Goal: Task Accomplishment & Management: Manage account settings

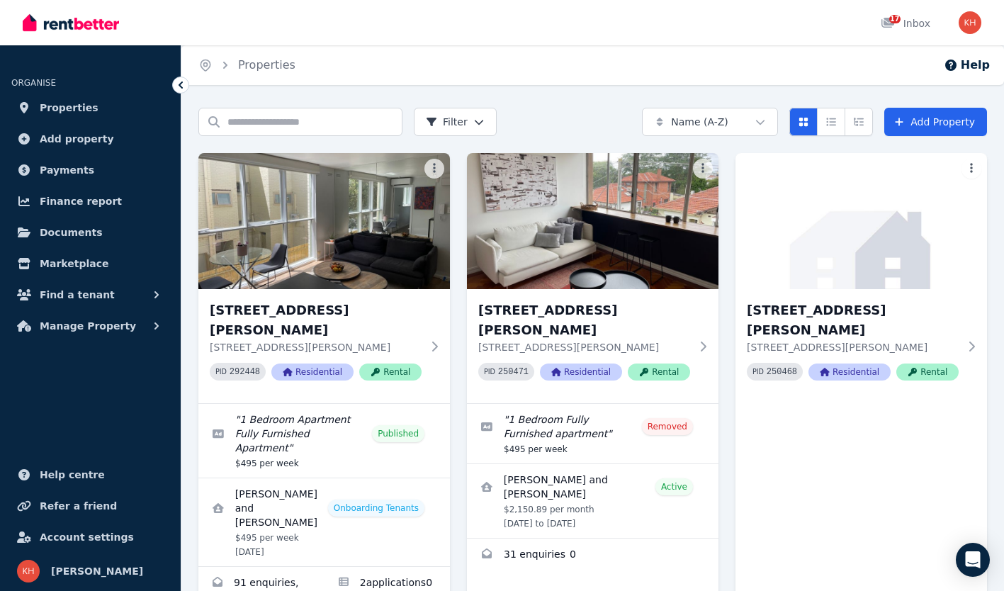
click at [441, 341] on icon at bounding box center [434, 346] width 14 height 11
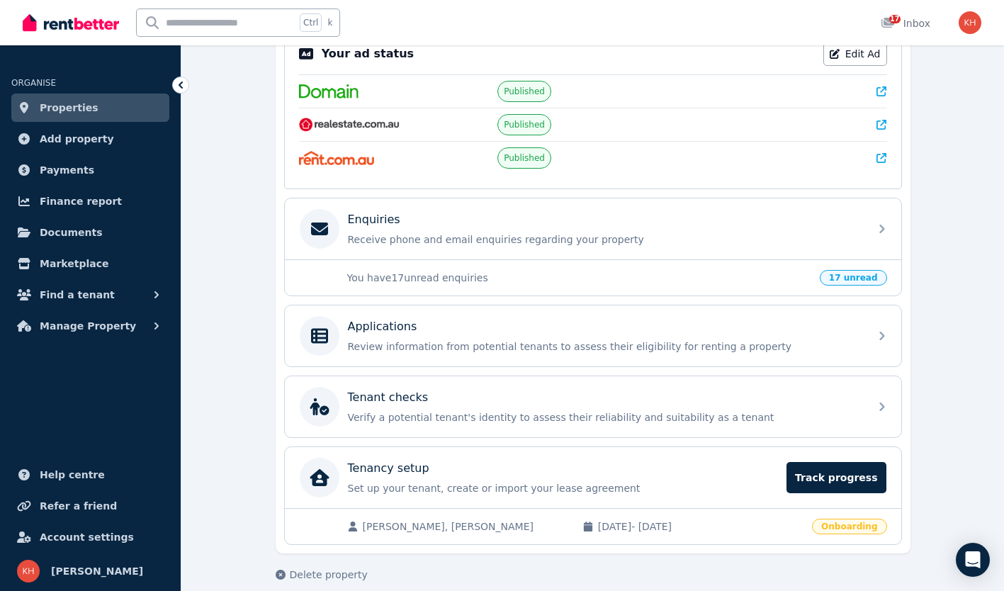
scroll to position [310, 0]
click at [839, 461] on span "Track progress" at bounding box center [835, 476] width 99 height 31
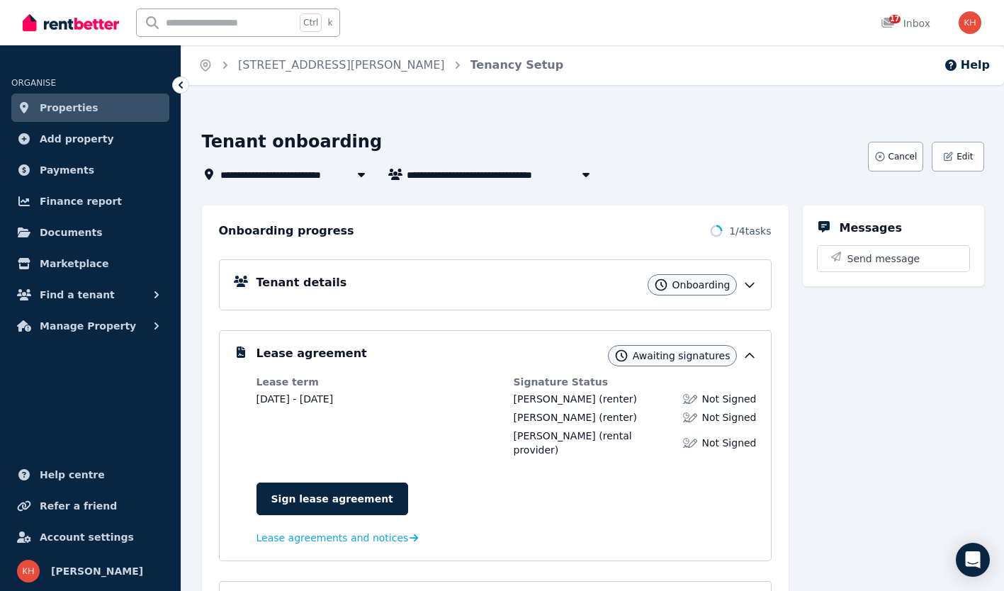
click at [344, 531] on span "Lease agreements and notices" at bounding box center [332, 538] width 152 height 14
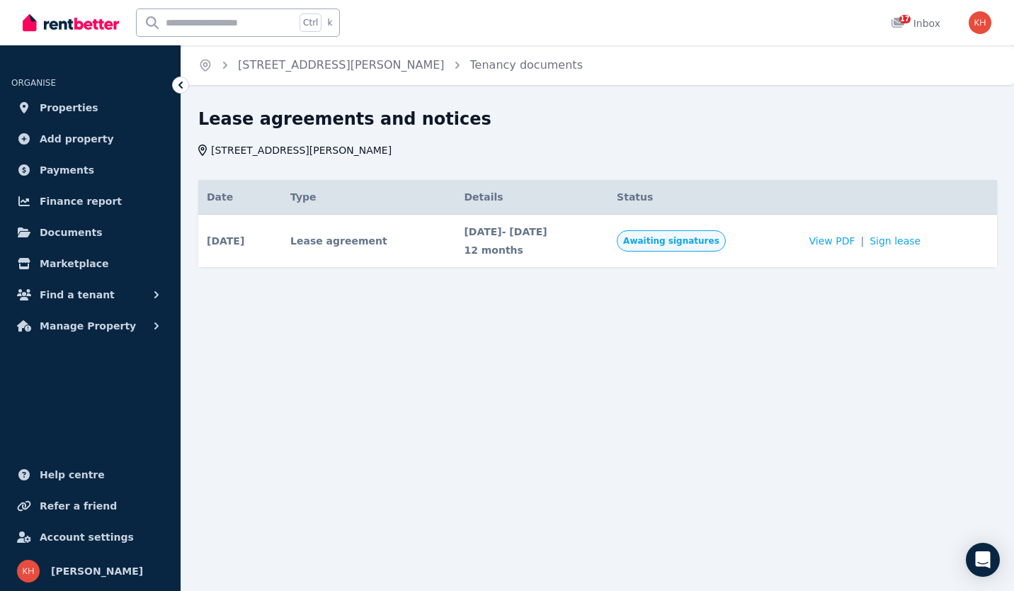
click at [849, 239] on span "View PDF" at bounding box center [833, 241] width 46 height 14
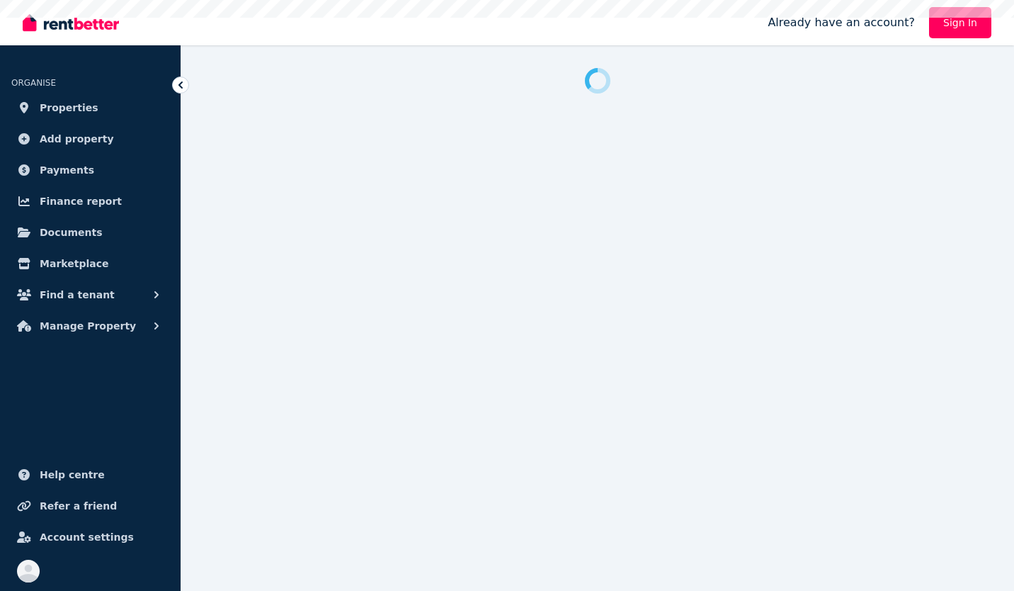
click at [974, 20] on link "Sign In" at bounding box center [960, 22] width 62 height 31
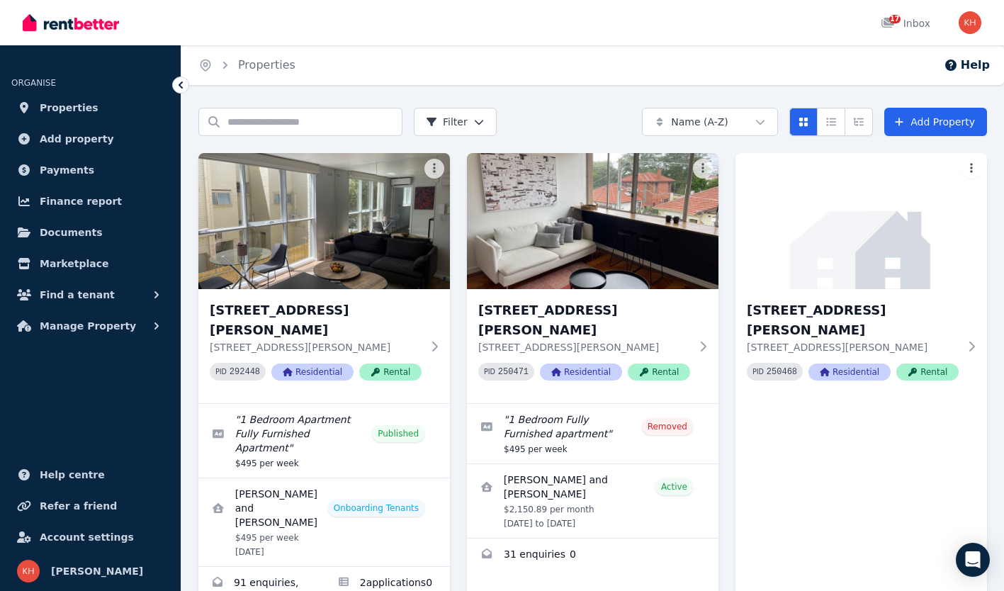
click at [436, 341] on icon at bounding box center [435, 346] width 6 height 10
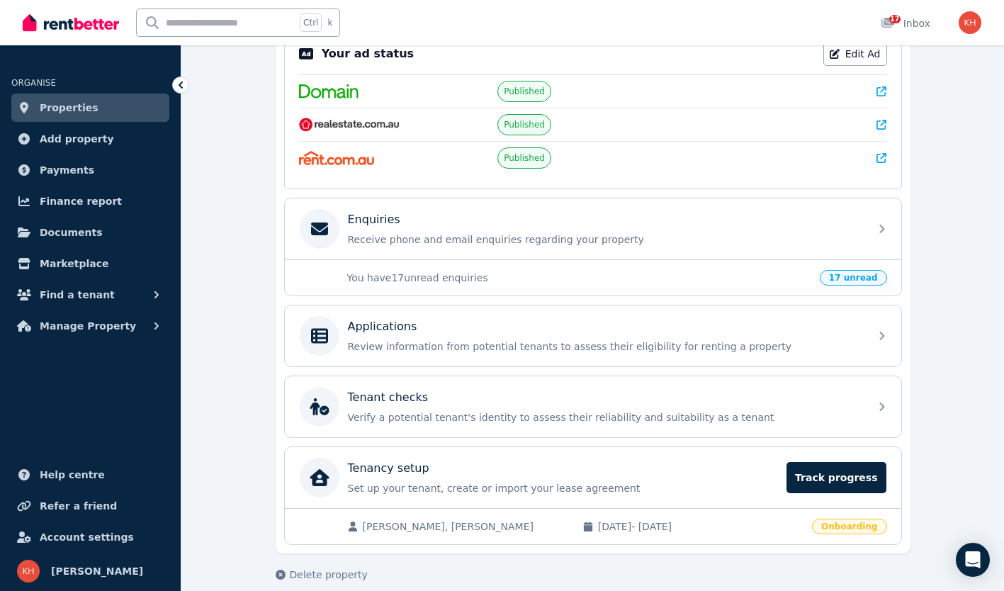
scroll to position [307, 0]
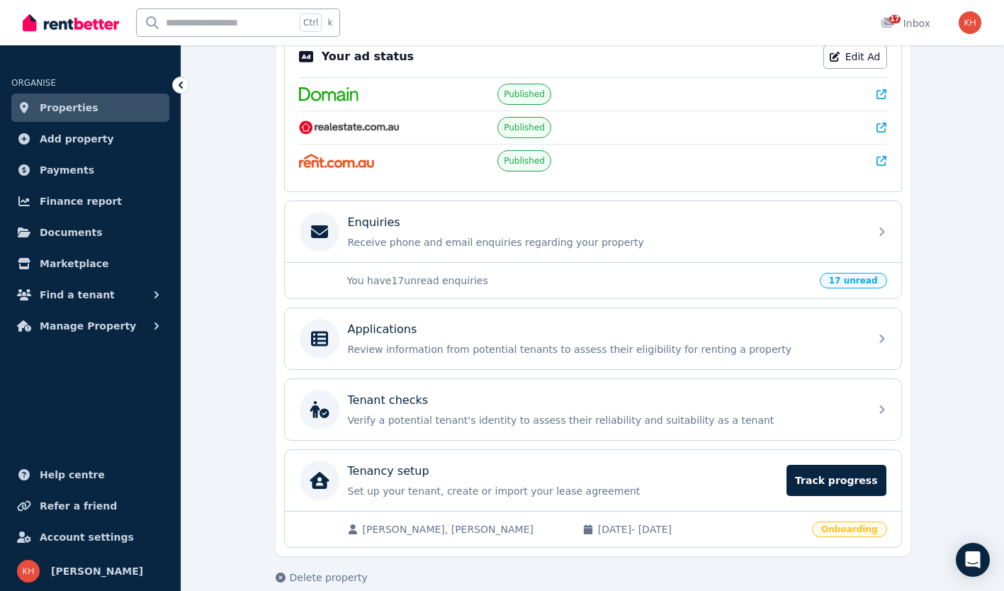
click at [433, 477] on div "Tenancy setup" at bounding box center [563, 471] width 431 height 17
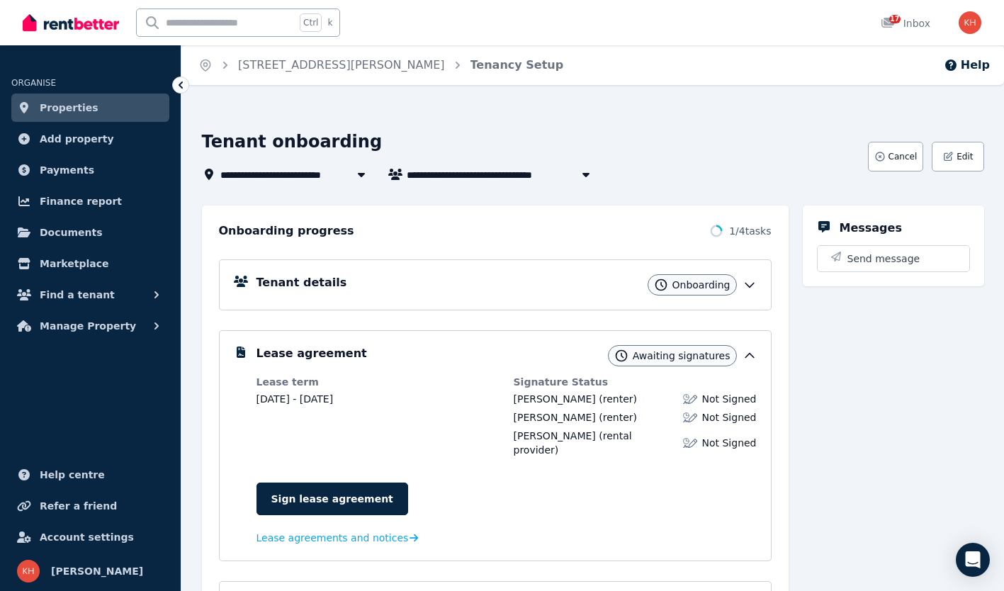
click at [295, 531] on span "Lease agreements and notices" at bounding box center [332, 538] width 152 height 14
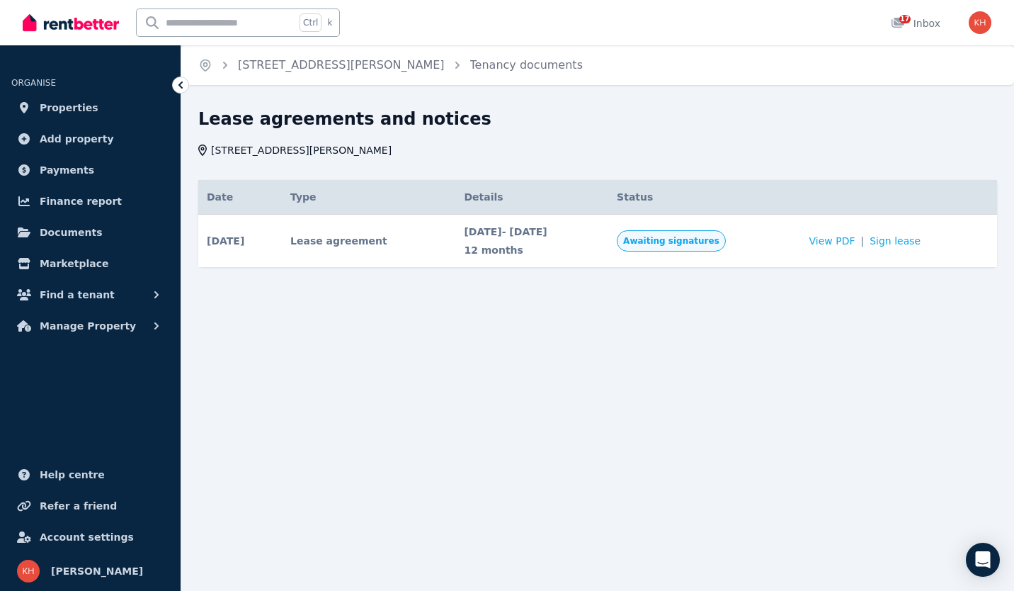
click at [854, 237] on span "View PDF" at bounding box center [833, 241] width 46 height 14
